Goal: Task Accomplishment & Management: Manage account settings

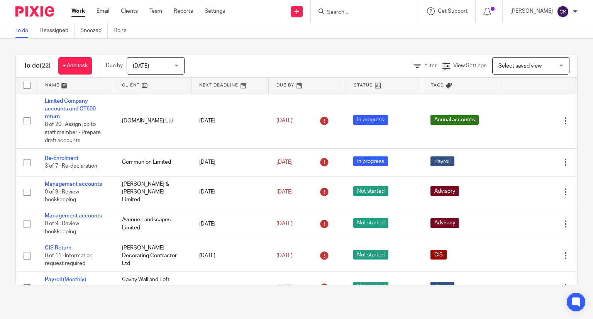
click at [362, 10] on input "Search" at bounding box center [361, 12] width 70 height 7
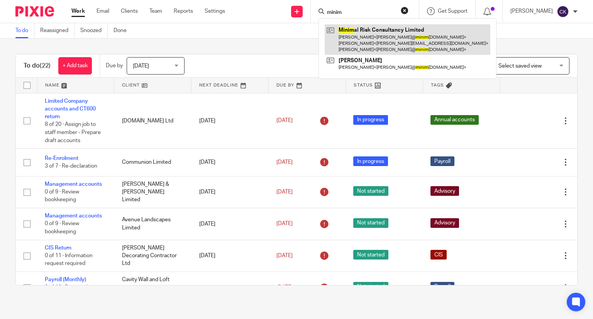
type input "minim"
click at [375, 33] on link at bounding box center [408, 39] width 166 height 31
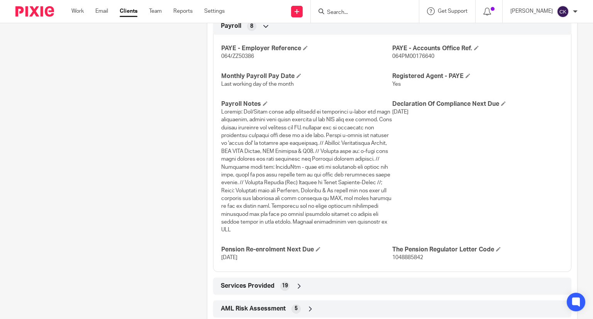
scroll to position [811, 0]
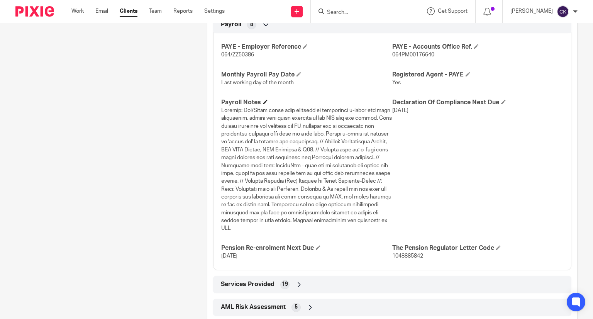
click at [264, 105] on h4 "Payroll Notes" at bounding box center [306, 102] width 171 height 8
click at [263, 100] on span at bounding box center [265, 102] width 5 height 5
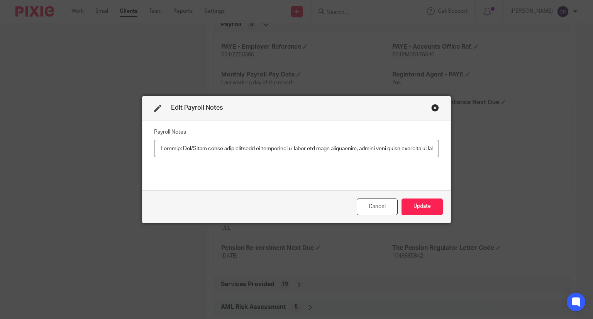
scroll to position [0, 2238]
click at [198, 150] on input "text" at bounding box center [296, 148] width 285 height 17
click at [308, 151] on input "text" at bounding box center [296, 148] width 285 height 17
click at [214, 148] on input "text" at bounding box center [296, 148] width 285 height 17
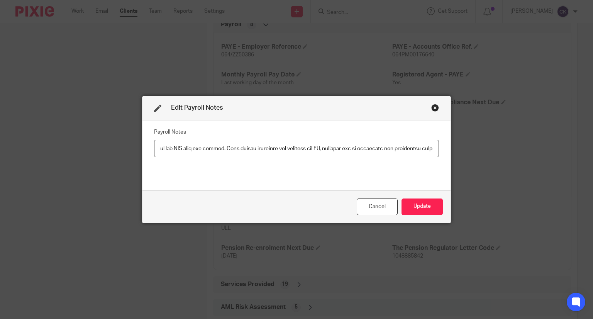
scroll to position [0, 258]
click at [193, 149] on input "text" at bounding box center [296, 148] width 285 height 17
click at [333, 144] on input "text" at bounding box center [296, 148] width 285 height 17
type input "General: [PERSON_NAME]/[PERSON_NAME] sends over persreps as individual e-mails …"
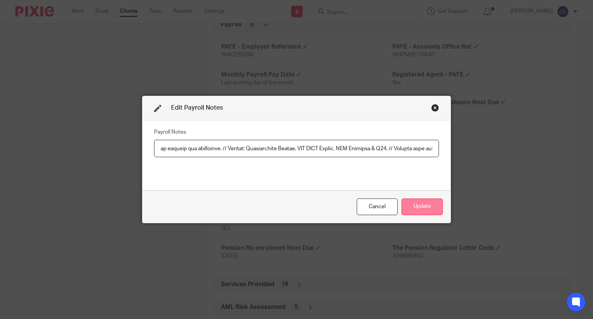
scroll to position [0, 0]
click at [415, 200] on button "Update" at bounding box center [422, 207] width 41 height 17
